Goal: Task Accomplishment & Management: Manage account settings

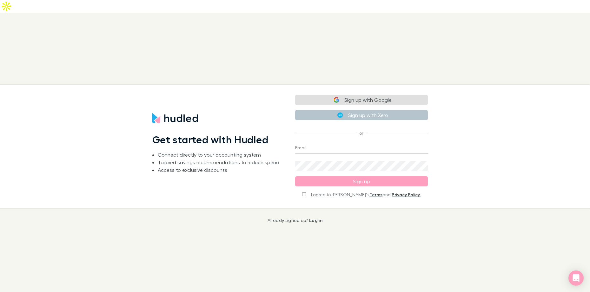
click at [357, 95] on button "Sign up with Google" at bounding box center [361, 100] width 133 height 10
click at [358, 94] on button "Sign up with Google" at bounding box center [361, 99] width 133 height 10
click at [357, 109] on button "Sign up with Xero" at bounding box center [361, 114] width 133 height 10
click at [359, 109] on button "Sign up with Xero" at bounding box center [361, 114] width 133 height 10
click at [354, 94] on button "Sign up with Google" at bounding box center [361, 99] width 133 height 10
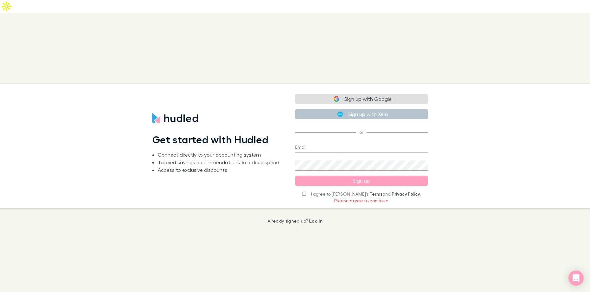
click at [355, 94] on button "Sign up with Google" at bounding box center [361, 99] width 133 height 10
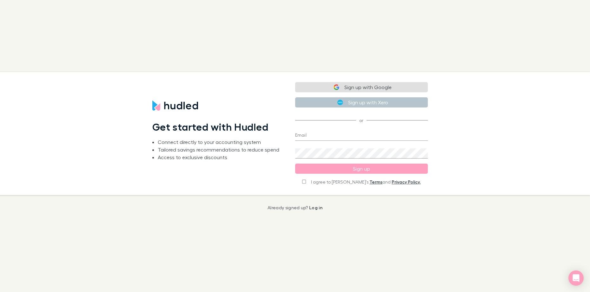
click at [359, 88] on button "Sign up with Google" at bounding box center [361, 87] width 133 height 10
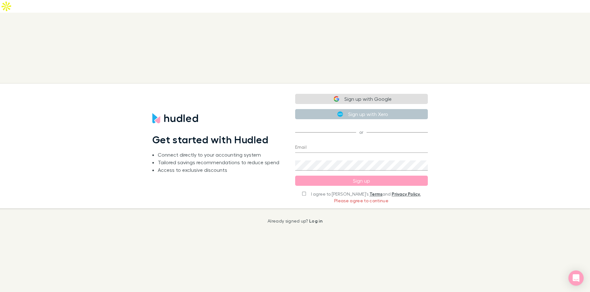
click at [306, 192] on input "I agree to Hudled’s Terms and Privacy Policy." at bounding box center [304, 194] width 4 height 4
checkbox input "true"
click at [359, 95] on button "Sign up with Google" at bounding box center [361, 100] width 133 height 10
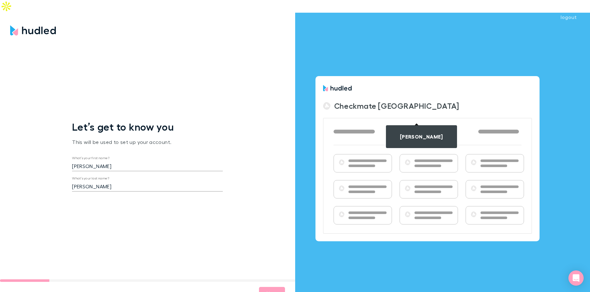
type input "Sales"
click at [264, 287] on button "Next" at bounding box center [272, 293] width 26 height 13
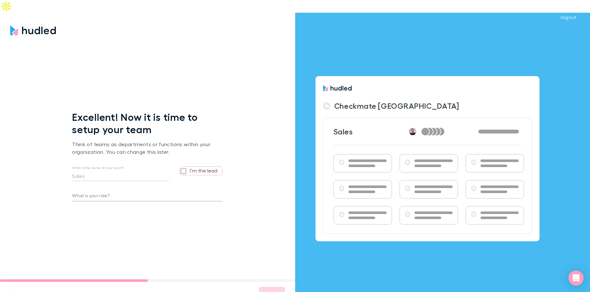
click at [109, 191] on input "What is your role?" at bounding box center [147, 196] width 151 height 10
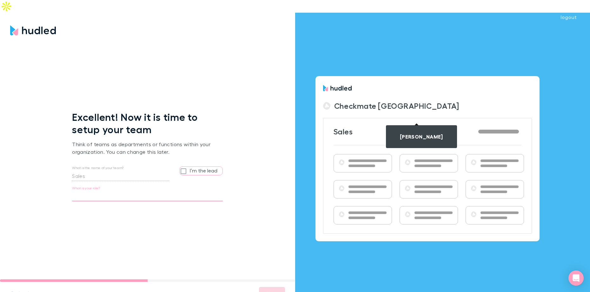
click at [183, 167] on input "I’m the lead" at bounding box center [185, 171] width 10 height 8
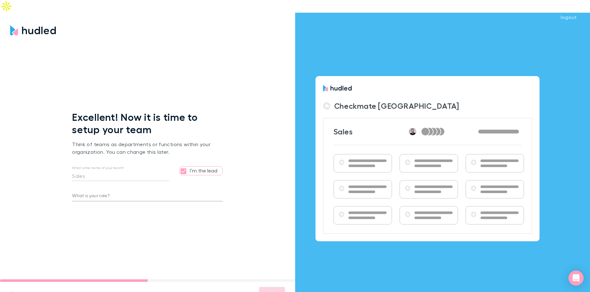
click at [183, 167] on input "I’m the lead" at bounding box center [185, 171] width 10 height 8
checkbox input "false"
click at [119, 191] on input "What is your role?" at bounding box center [147, 196] width 151 height 10
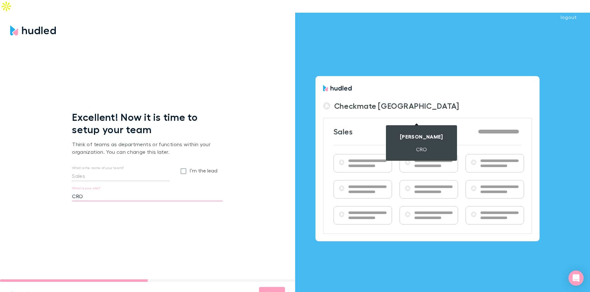
type input "CRO"
click at [171, 212] on div "Excellent! Now it is time to setup your team Think of teams as departments or f…" at bounding box center [147, 158] width 295 height 241
drag, startPoint x: 86, startPoint y: 184, endPoint x: 72, endPoint y: 179, distance: 15.1
click at [72, 191] on input "CRO" at bounding box center [147, 196] width 151 height 10
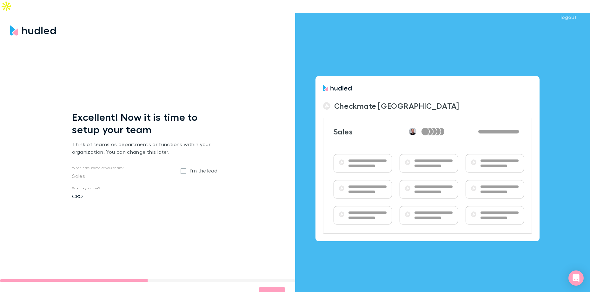
click at [235, 250] on div "Excellent! Now it is time to setup your team Think of teams as departments or f…" at bounding box center [147, 158] width 295 height 241
click at [184, 167] on input "I’m the lead" at bounding box center [185, 171] width 10 height 8
checkbox input "true"
click at [272, 287] on button "Next" at bounding box center [272, 293] width 26 height 13
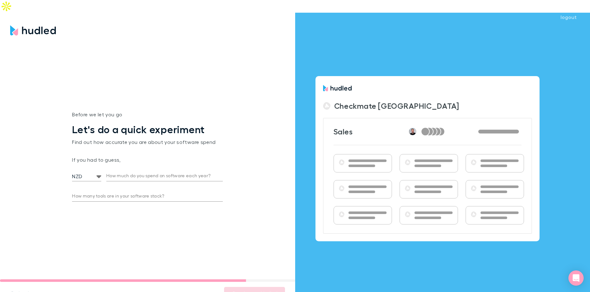
click at [106, 171] on input "How much do you spend on software each year?" at bounding box center [164, 176] width 116 height 10
type input "20,000"
click at [119, 192] on input "How many tools are in your software stack?" at bounding box center [147, 197] width 151 height 10
type input "5"
click at [253, 287] on button "Continue to Hudled" at bounding box center [254, 293] width 61 height 13
